Goal: Task Accomplishment & Management: Use online tool/utility

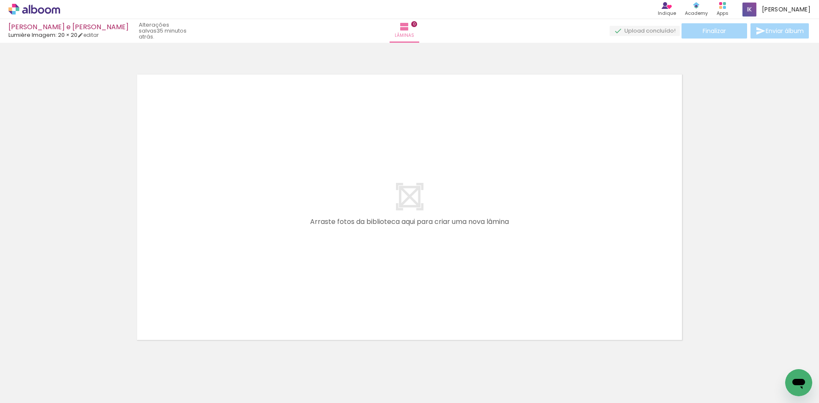
scroll to position [11, 0]
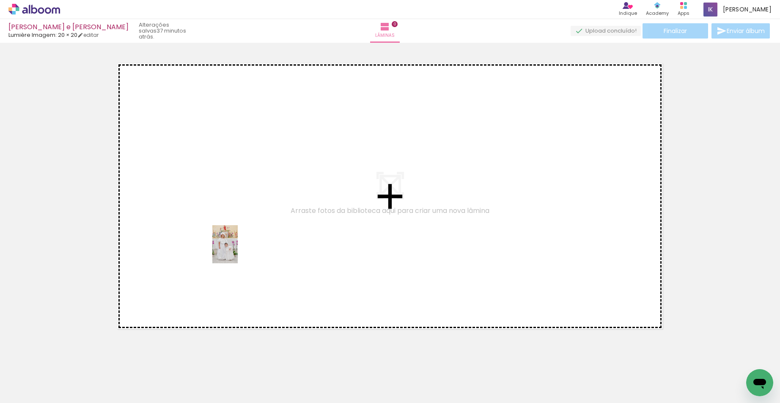
drag, startPoint x: 130, startPoint y: 381, endPoint x: 238, endPoint y: 250, distance: 169.1
click at [238, 250] on quentale-workspace at bounding box center [390, 201] width 780 height 403
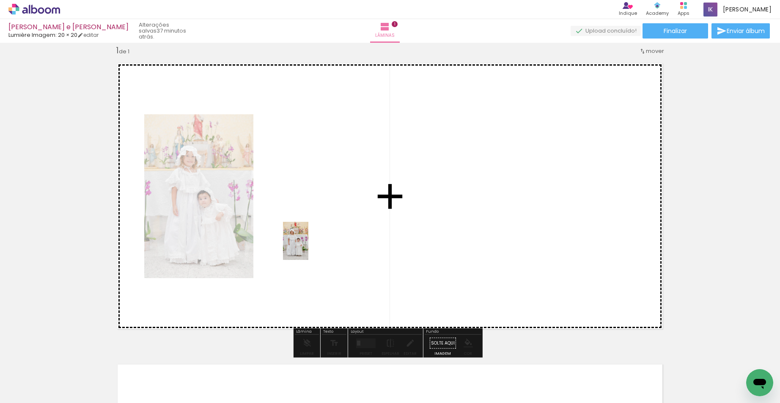
drag, startPoint x: 93, startPoint y: 378, endPoint x: 308, endPoint y: 247, distance: 251.4
click at [308, 247] on quentale-workspace at bounding box center [390, 201] width 780 height 403
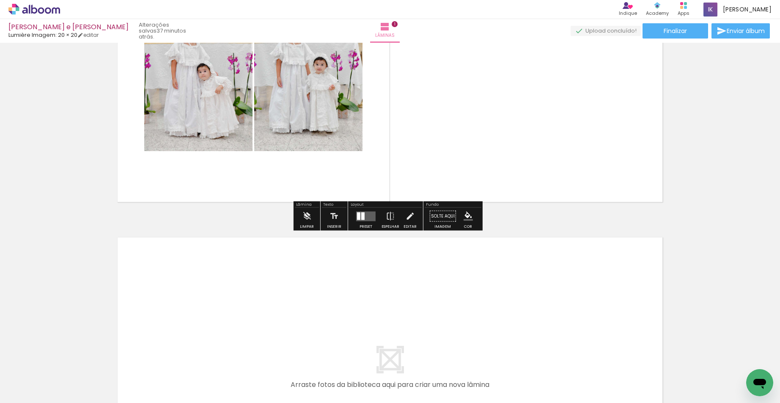
scroll to position [180, 0]
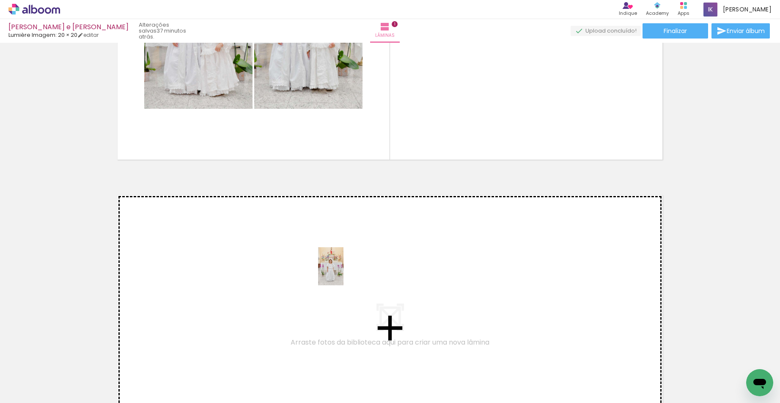
drag, startPoint x: 280, startPoint y: 370, endPoint x: 343, endPoint y: 272, distance: 116.6
click at [343, 272] on quentale-workspace at bounding box center [390, 201] width 780 height 403
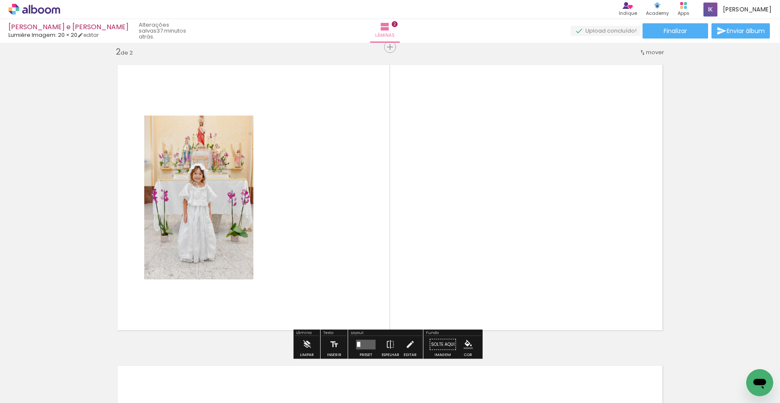
scroll to position [312, 0]
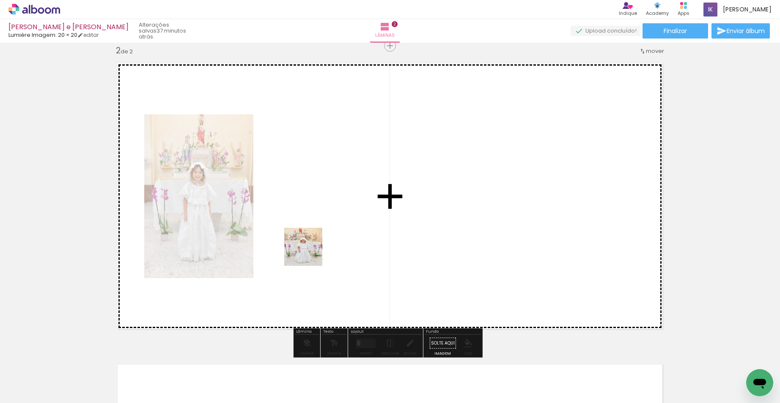
drag, startPoint x: 236, startPoint y: 377, endPoint x: 312, endPoint y: 249, distance: 148.8
click at [312, 249] on quentale-workspace at bounding box center [390, 201] width 780 height 403
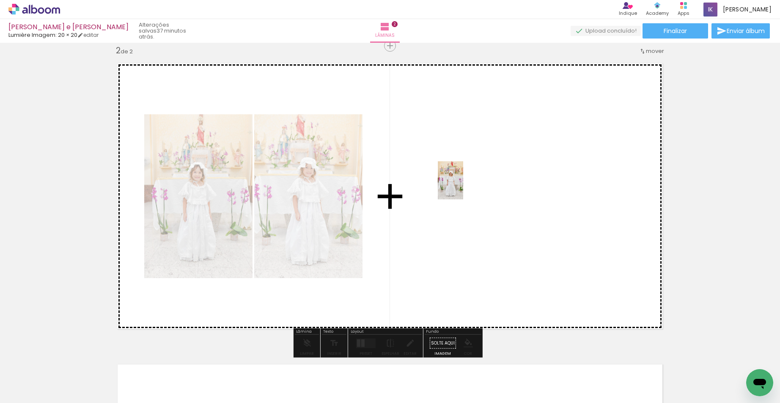
drag, startPoint x: 187, startPoint y: 375, endPoint x: 463, endPoint y: 186, distance: 334.1
click at [463, 186] on quentale-workspace at bounding box center [390, 201] width 780 height 403
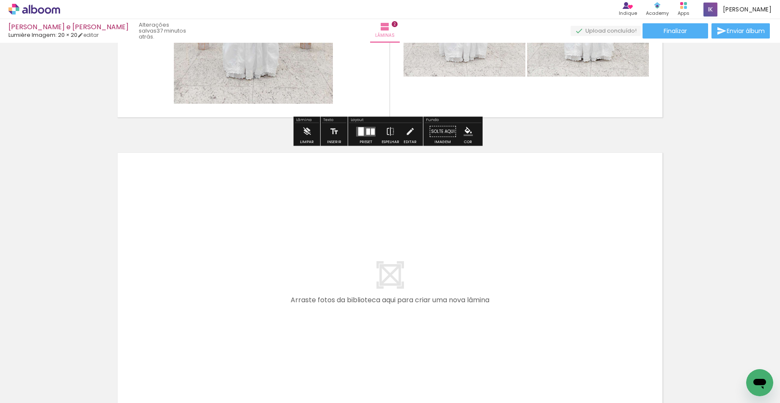
scroll to position [608, 0]
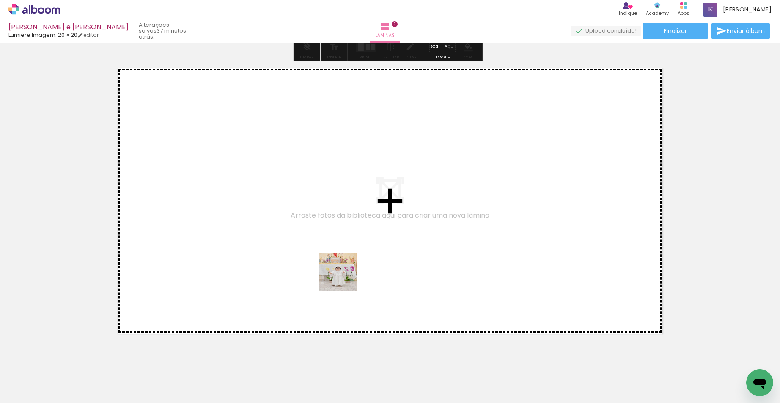
drag, startPoint x: 338, startPoint y: 365, endPoint x: 344, endPoint y: 271, distance: 94.9
click at [344, 271] on quentale-workspace at bounding box center [390, 201] width 780 height 403
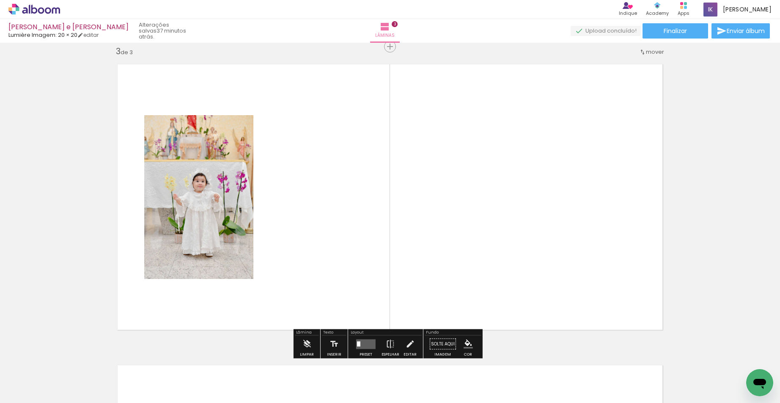
scroll to position [612, 0]
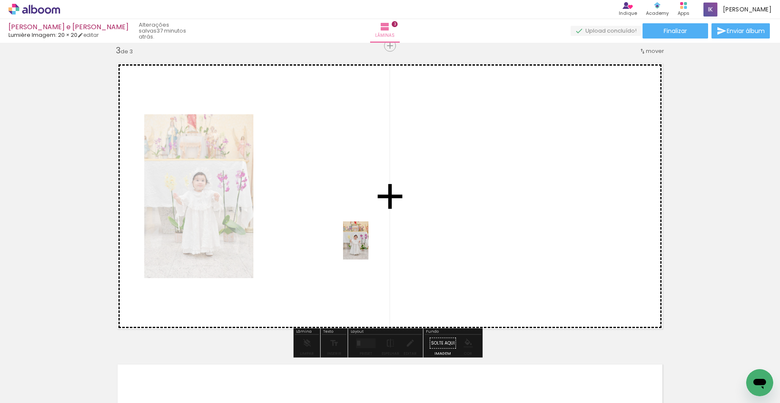
drag, startPoint x: 367, startPoint y: 375, endPoint x: 424, endPoint y: 373, distance: 57.9
click at [370, 255] on quentale-workspace at bounding box center [390, 201] width 780 height 403
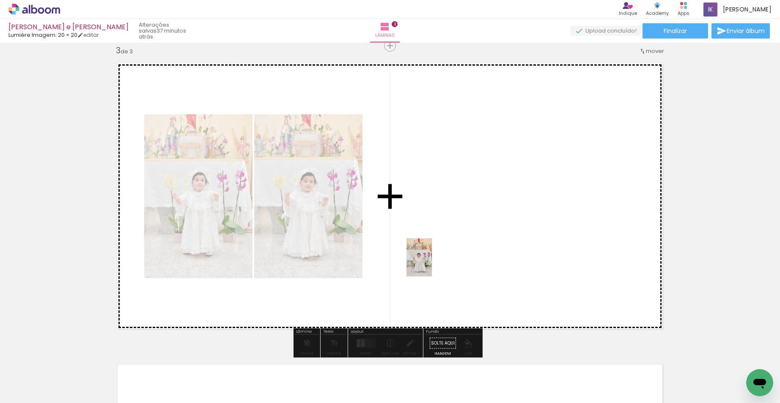
drag, startPoint x: 419, startPoint y: 383, endPoint x: 432, endPoint y: 263, distance: 121.1
click at [432, 263] on quentale-workspace at bounding box center [390, 201] width 780 height 403
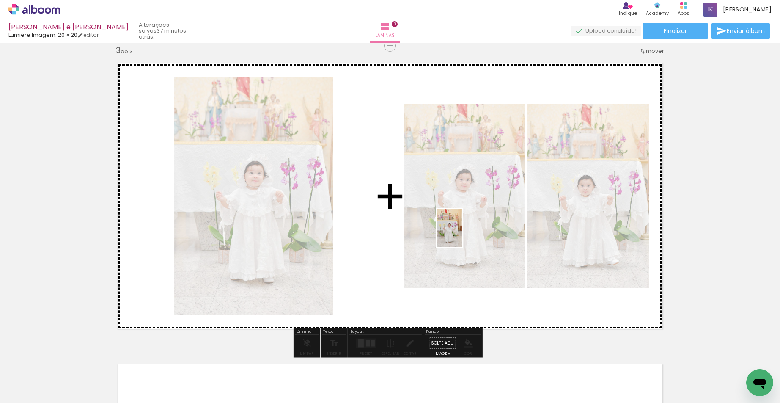
drag, startPoint x: 466, startPoint y: 385, endPoint x: 462, endPoint y: 234, distance: 151.0
click at [462, 234] on quentale-workspace at bounding box center [390, 201] width 780 height 403
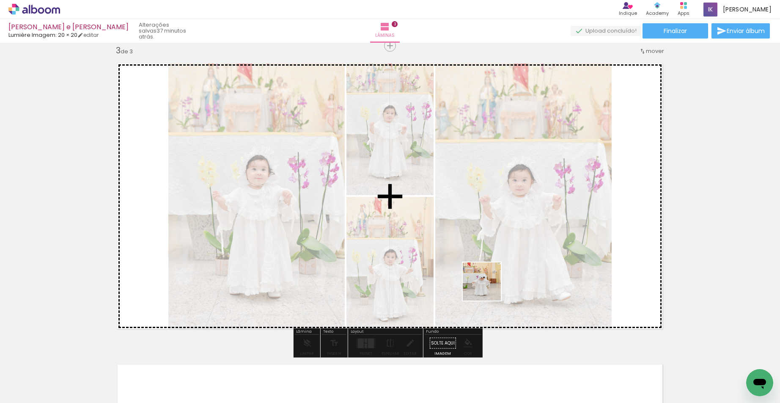
drag, startPoint x: 507, startPoint y: 373, endPoint x: 532, endPoint y: 292, distance: 84.9
click at [490, 260] on quentale-workspace at bounding box center [390, 201] width 780 height 403
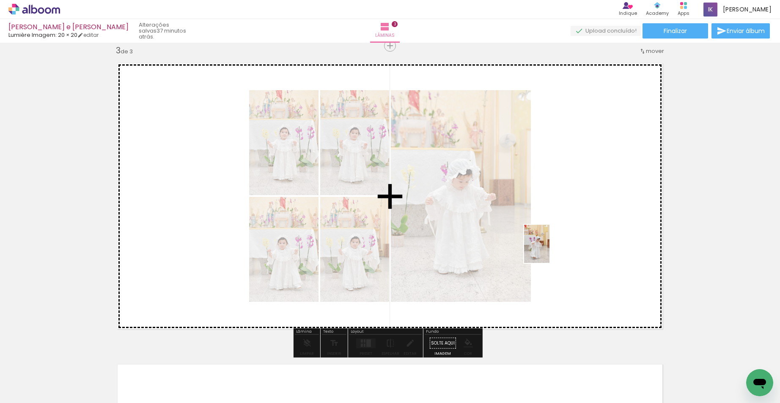
drag, startPoint x: 563, startPoint y: 350, endPoint x: 549, endPoint y: 250, distance: 100.7
click at [549, 250] on quentale-workspace at bounding box center [390, 201] width 780 height 403
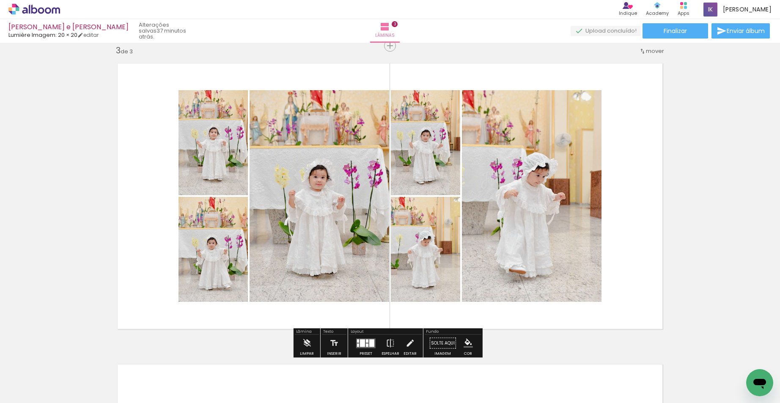
click at [361, 342] on div at bounding box center [362, 343] width 5 height 8
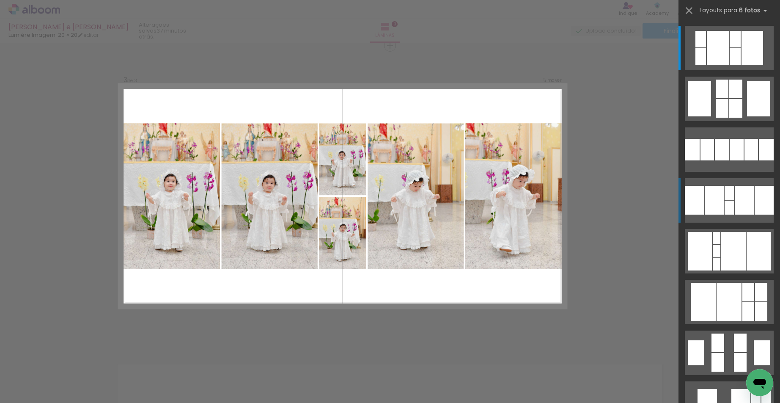
click at [724, 201] on div at bounding box center [728, 207] width 9 height 14
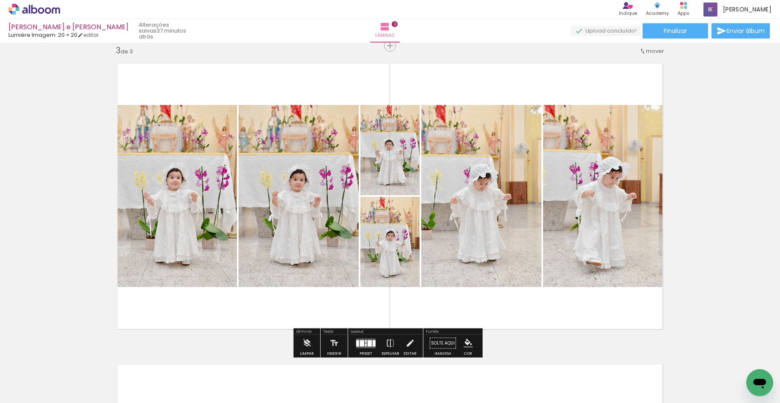
click at [370, 349] on div at bounding box center [365, 342] width 23 height 17
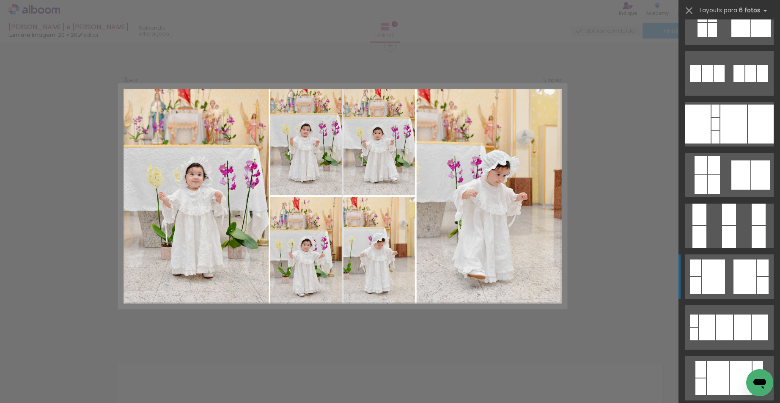
scroll to position [660, 0]
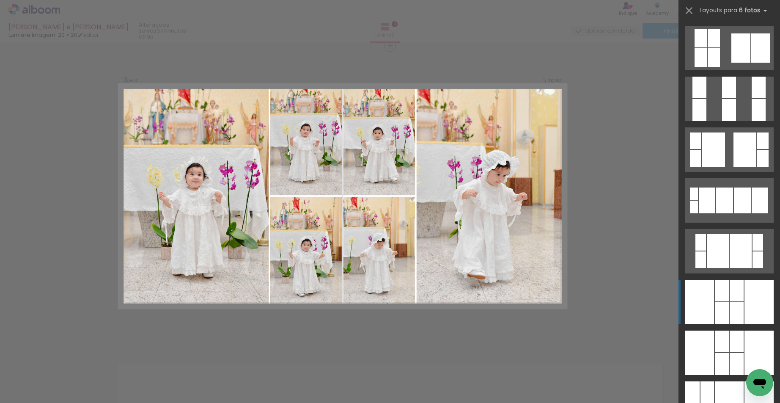
click at [716, 293] on div at bounding box center [722, 290] width 14 height 22
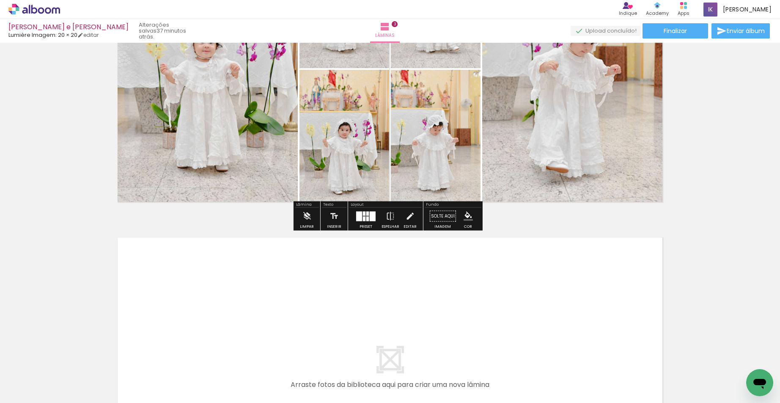
scroll to position [824, 0]
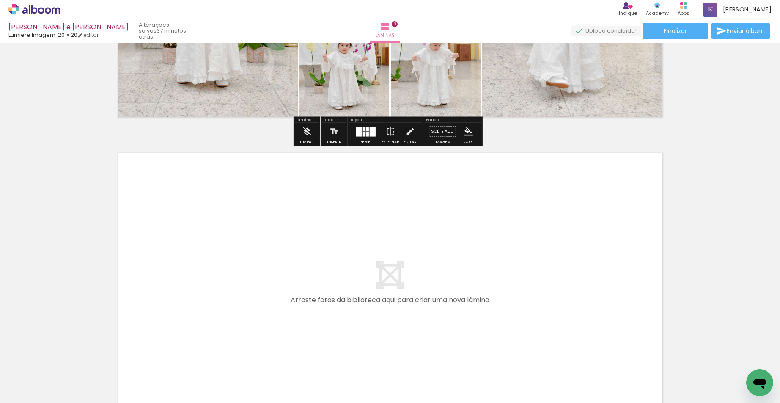
click at [36, 374] on input "Todas as fotos" at bounding box center [24, 376] width 32 height 7
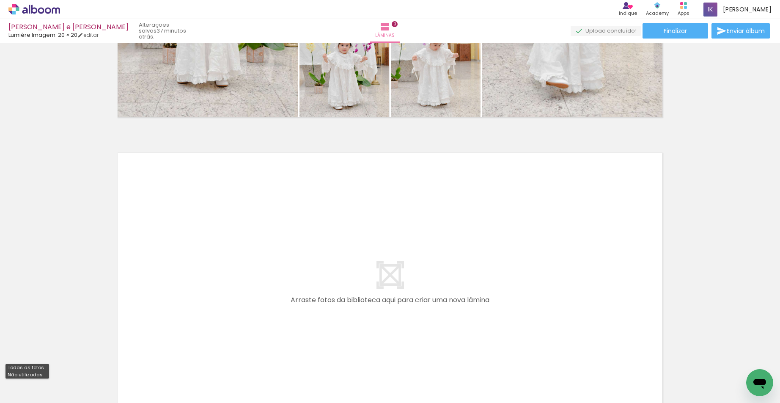
click at [0, 0] on slot "Não utilizadas" at bounding box center [0, 0] width 0 height 0
type input "Não utilizadas"
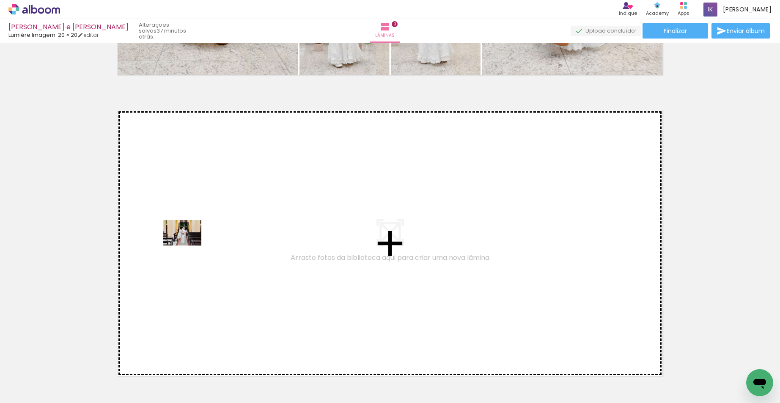
drag, startPoint x: 88, startPoint y: 378, endPoint x: 189, endPoint y: 245, distance: 166.9
click at [189, 245] on quentale-workspace at bounding box center [390, 201] width 780 height 403
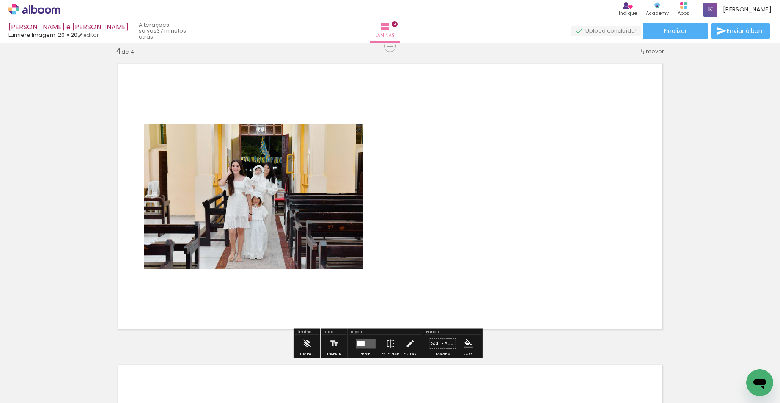
scroll to position [913, 0]
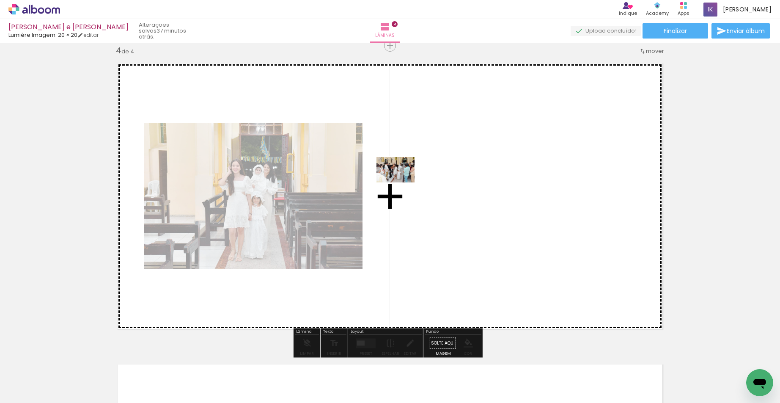
drag, startPoint x: 104, startPoint y: 379, endPoint x: 402, endPoint y: 182, distance: 357.3
click at [402, 182] on quentale-workspace at bounding box center [390, 201] width 780 height 403
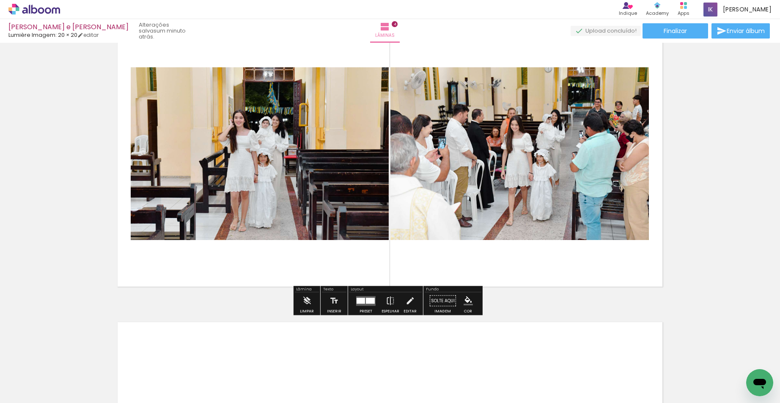
scroll to position [997, 0]
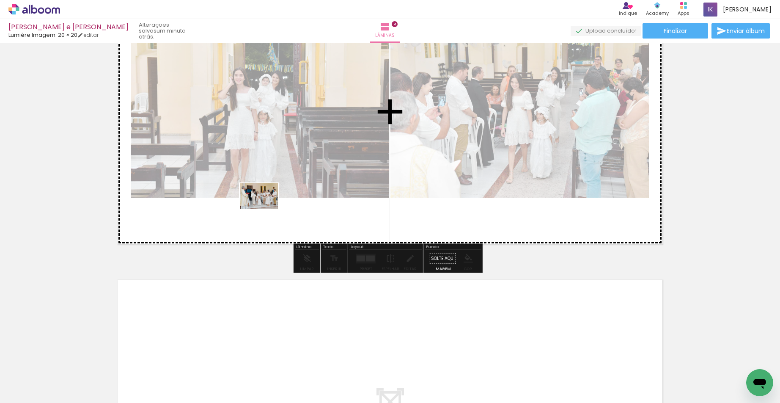
drag, startPoint x: 105, startPoint y: 376, endPoint x: 265, endPoint y: 208, distance: 232.1
click at [265, 208] on quentale-workspace at bounding box center [390, 201] width 780 height 403
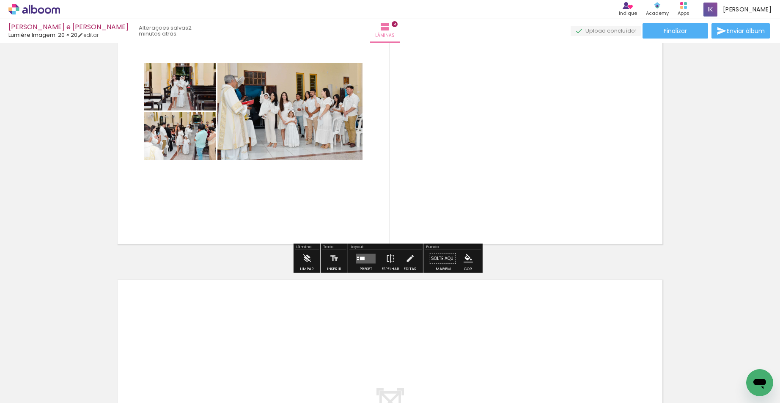
scroll to position [1124, 0]
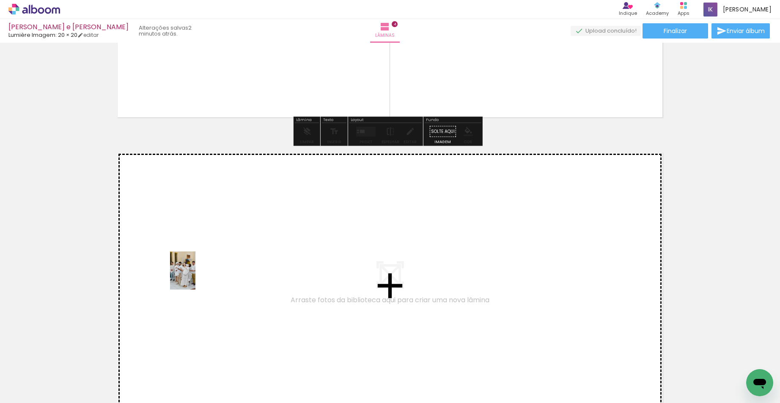
drag, startPoint x: 133, startPoint y: 369, endPoint x: 202, endPoint y: 267, distance: 122.4
click at [202, 267] on quentale-workspace at bounding box center [390, 201] width 780 height 403
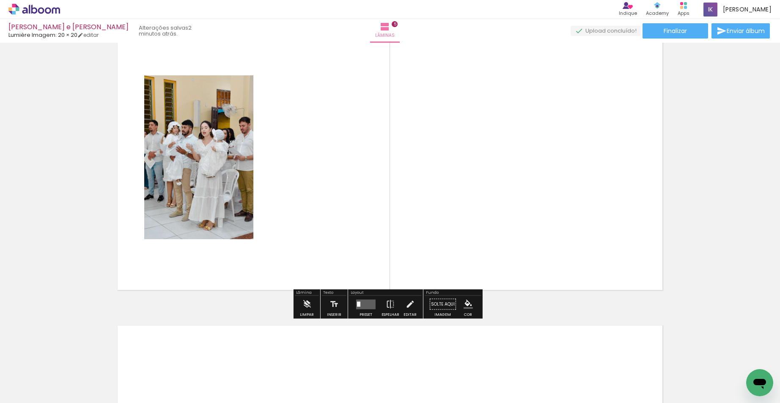
scroll to position [1213, 0]
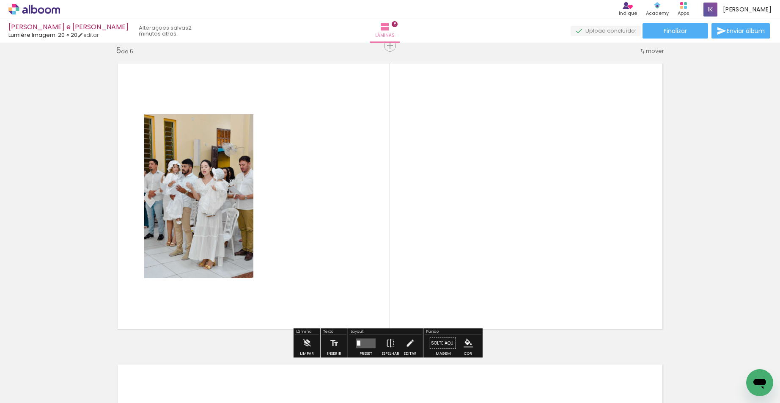
click at [82, 388] on quentale-thumb at bounding box center [84, 374] width 47 height 49
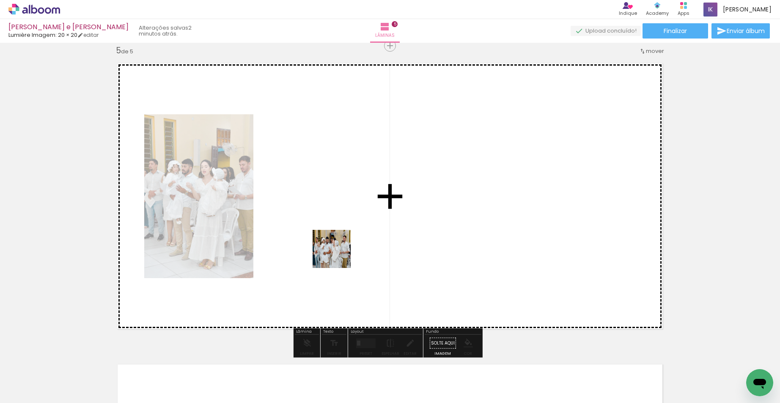
drag, startPoint x: 216, startPoint y: 322, endPoint x: 357, endPoint y: 243, distance: 161.6
click at [357, 243] on quentale-workspace at bounding box center [390, 201] width 780 height 403
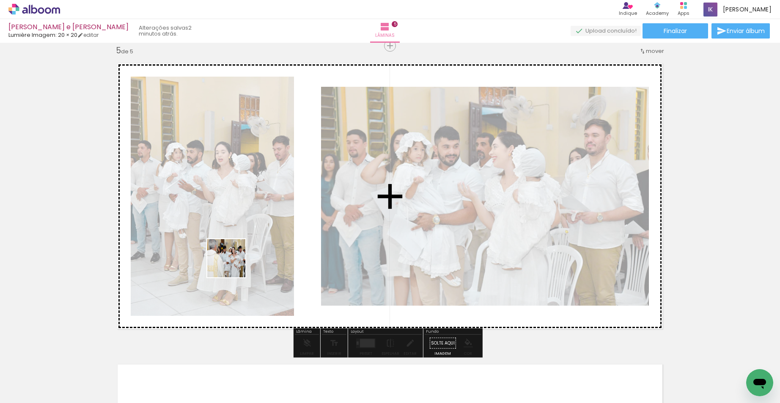
drag, startPoint x: 101, startPoint y: 377, endPoint x: 277, endPoint y: 235, distance: 226.4
click at [277, 235] on quentale-workspace at bounding box center [390, 201] width 780 height 403
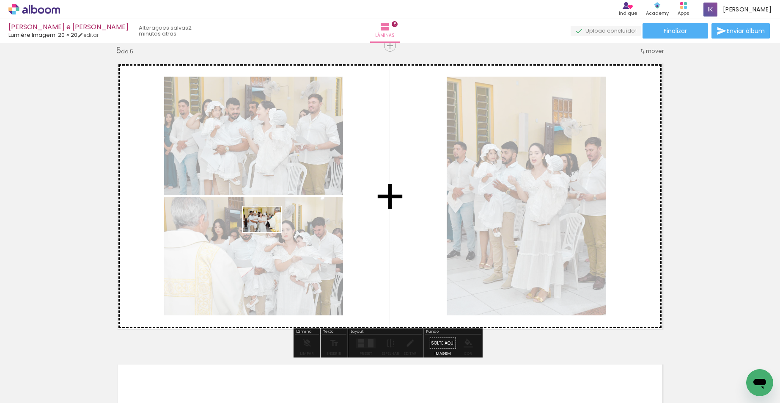
drag, startPoint x: 99, startPoint y: 381, endPoint x: 268, endPoint y: 232, distance: 225.6
click at [268, 232] on quentale-workspace at bounding box center [390, 201] width 780 height 403
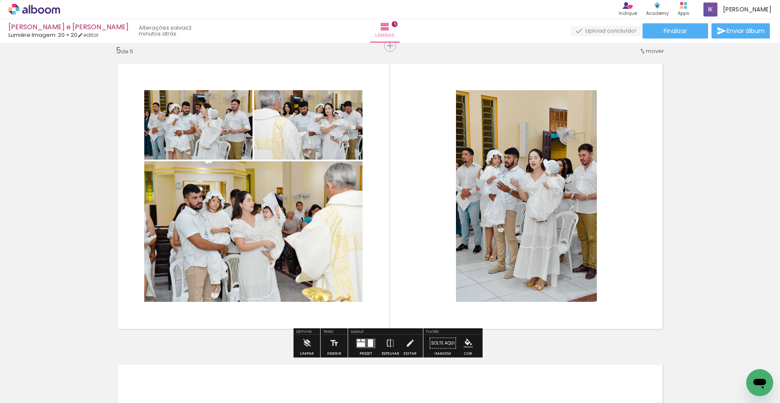
click at [359, 342] on div at bounding box center [361, 344] width 8 height 5
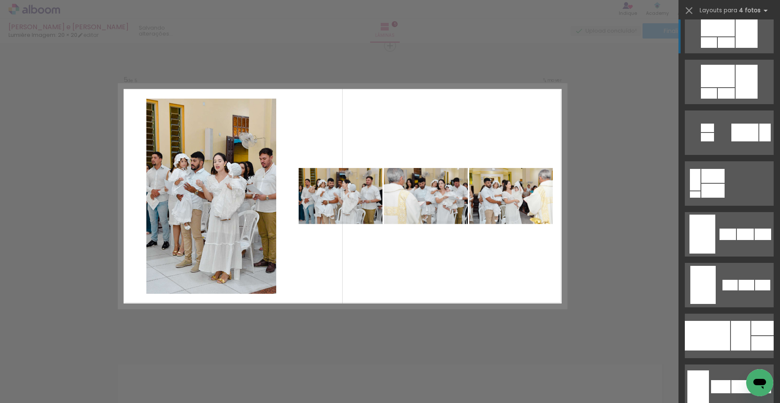
scroll to position [507, 0]
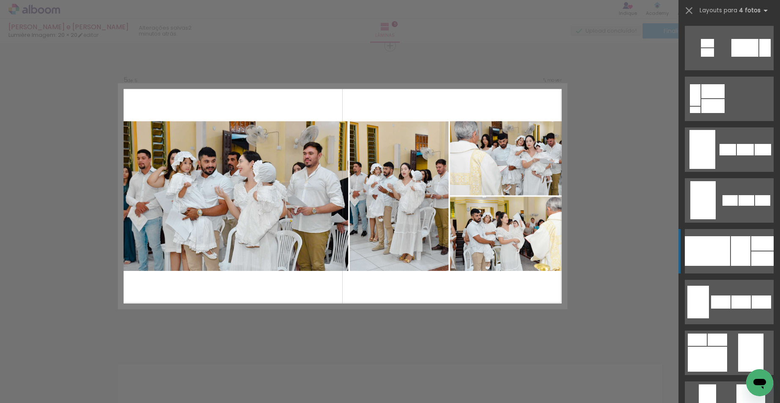
click at [731, 238] on div at bounding box center [740, 251] width 19 height 30
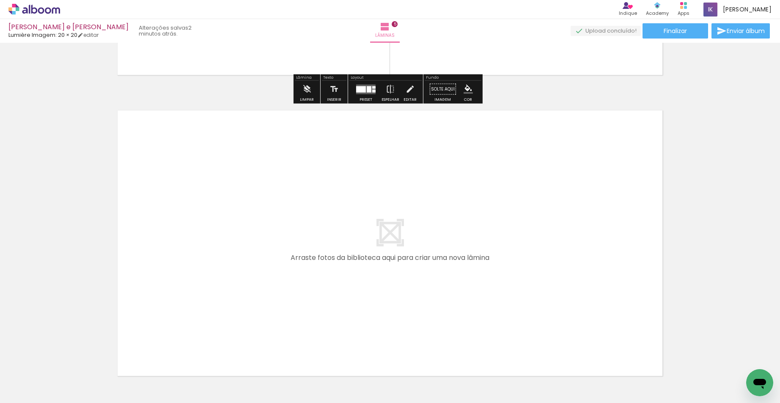
scroll to position [1509, 0]
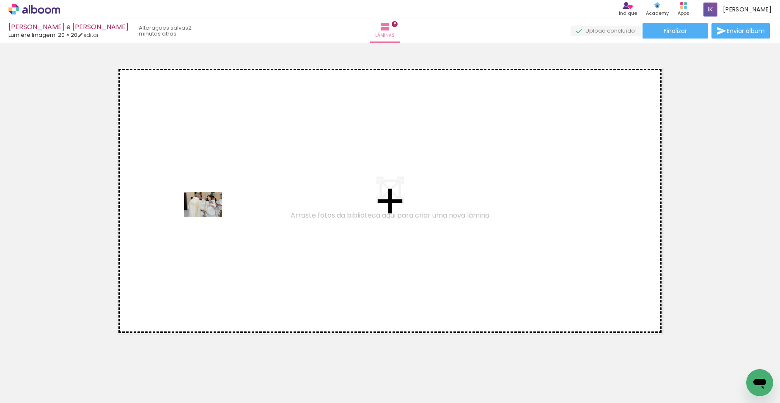
drag, startPoint x: 79, startPoint y: 372, endPoint x: 209, endPoint y: 217, distance: 202.3
click at [209, 217] on quentale-workspace at bounding box center [390, 201] width 780 height 403
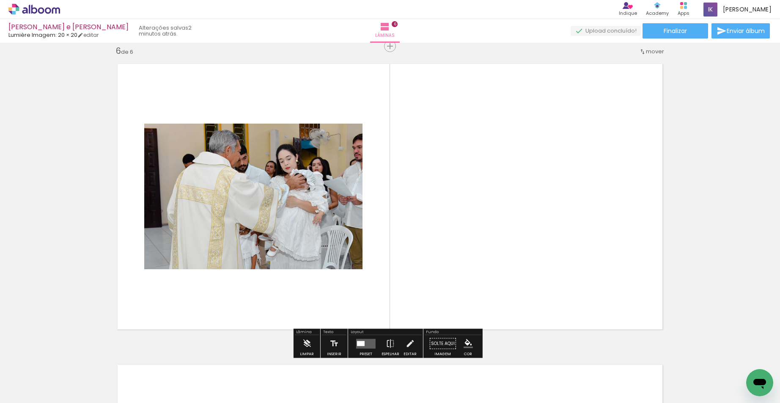
scroll to position [1514, 0]
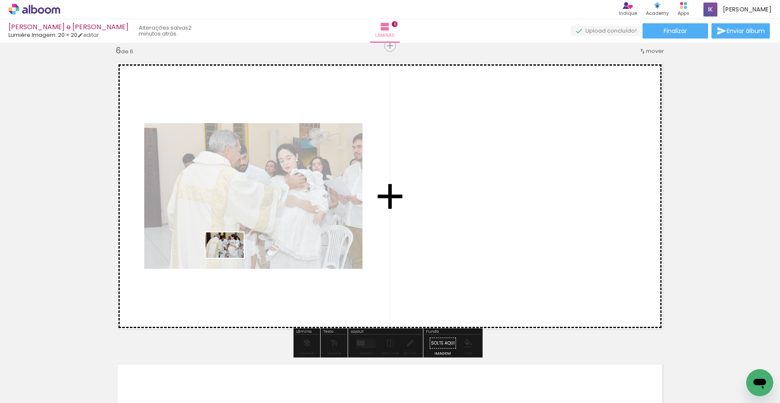
drag, startPoint x: 94, startPoint y: 379, endPoint x: 231, endPoint y: 257, distance: 183.0
click at [231, 257] on quentale-workspace at bounding box center [390, 201] width 780 height 403
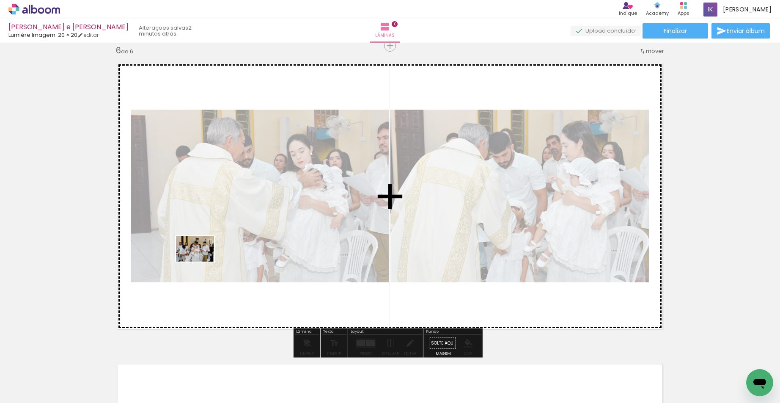
drag, startPoint x: 90, startPoint y: 373, endPoint x: 201, endPoint y: 261, distance: 157.9
click at [201, 261] on quentale-workspace at bounding box center [390, 201] width 780 height 403
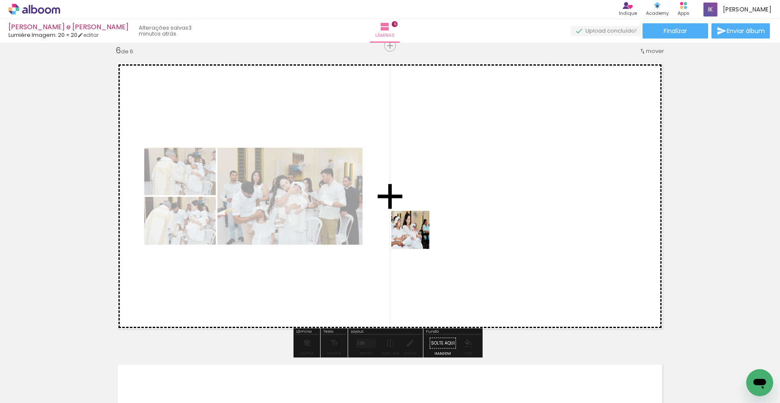
drag, startPoint x: 188, startPoint y: 376, endPoint x: 441, endPoint y: 198, distance: 309.3
click at [430, 225] on quentale-workspace at bounding box center [390, 201] width 780 height 403
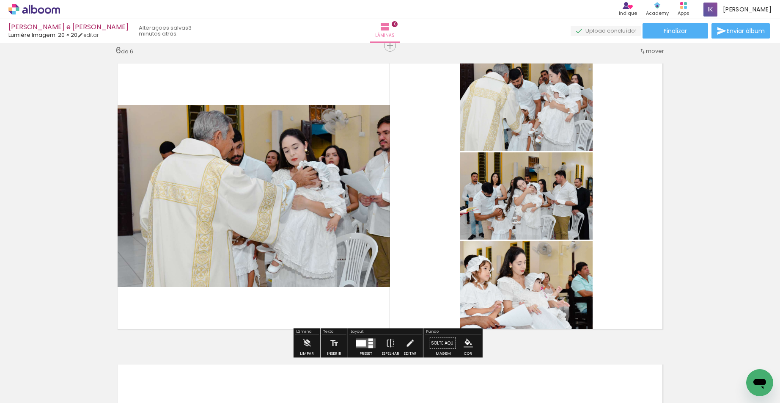
click at [362, 342] on div at bounding box center [361, 343] width 10 height 6
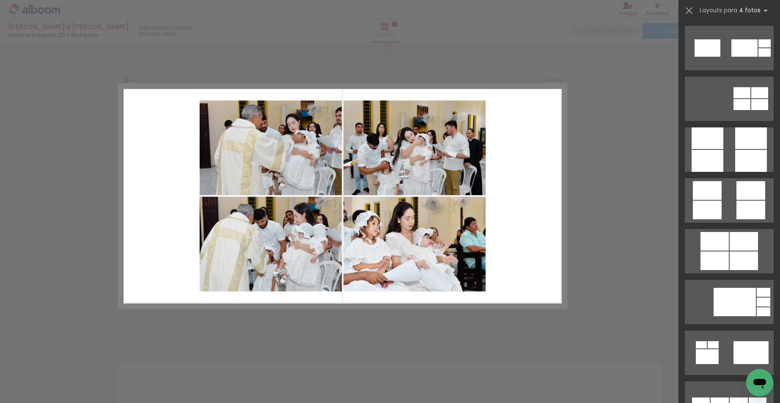
scroll to position [2325, 0]
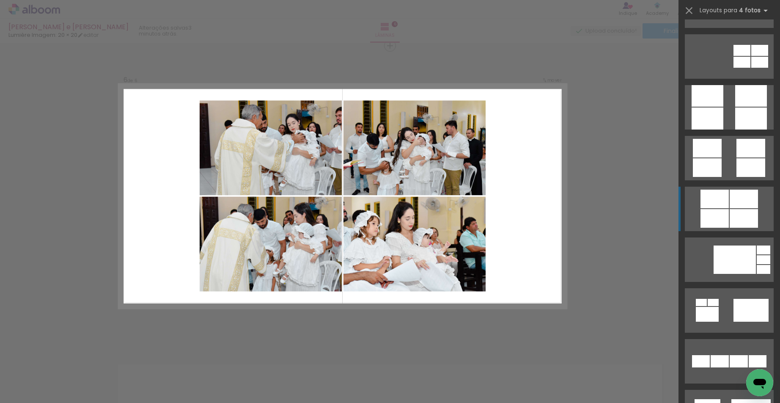
click at [730, 212] on div at bounding box center [743, 218] width 28 height 19
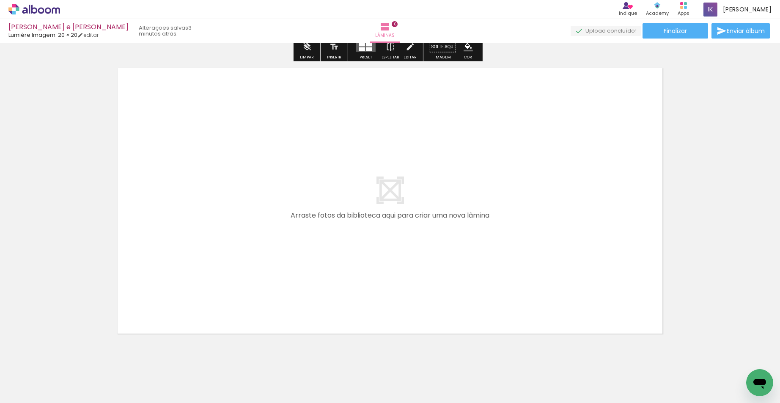
scroll to position [1830, 0]
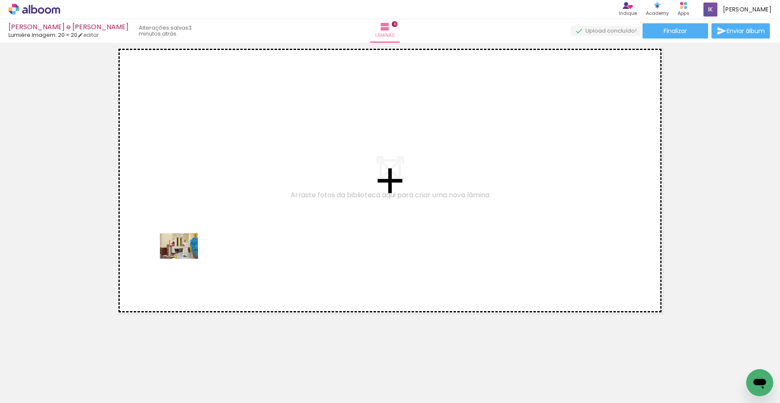
drag, startPoint x: 98, startPoint y: 373, endPoint x: 185, endPoint y: 258, distance: 144.5
click at [185, 258] on quentale-workspace at bounding box center [390, 201] width 780 height 403
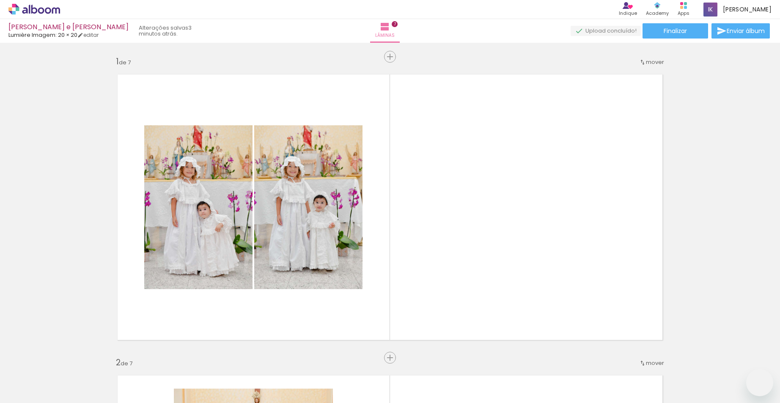
click at [299, 371] on quentale-workspace at bounding box center [390, 201] width 780 height 403
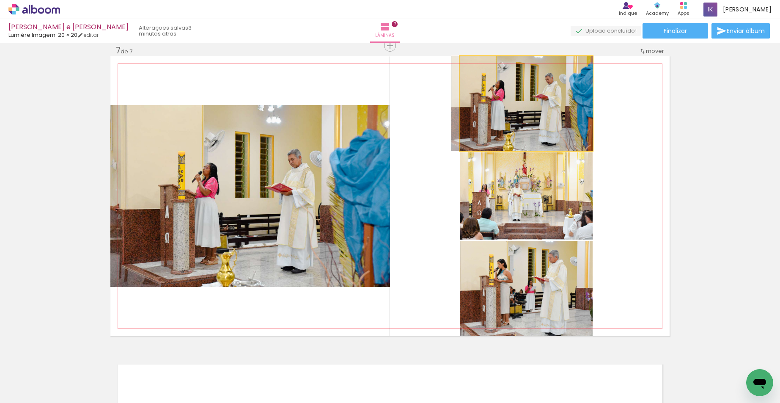
scroll to position [2325, 0]
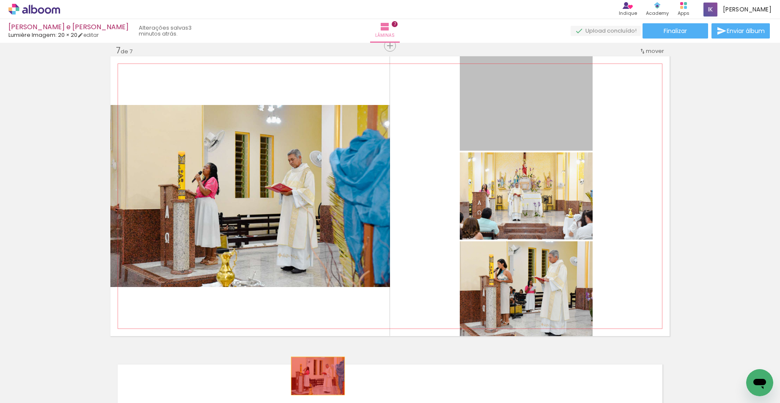
drag, startPoint x: 515, startPoint y: 115, endPoint x: 315, endPoint y: 375, distance: 329.2
click at [315, 375] on quentale-workspace at bounding box center [390, 201] width 780 height 403
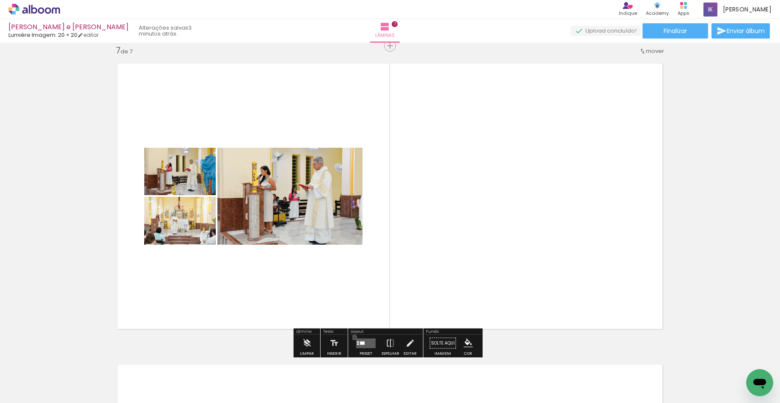
click at [352, 337] on paper-button "Preset" at bounding box center [365, 345] width 27 height 22
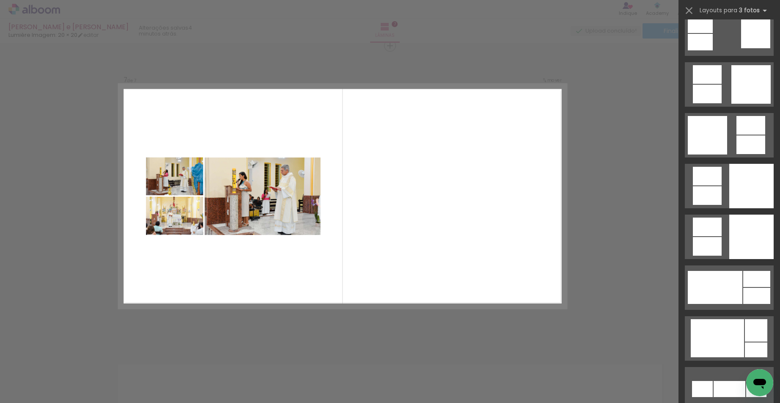
scroll to position [2005, 0]
